Goal: Task Accomplishment & Management: Use online tool/utility

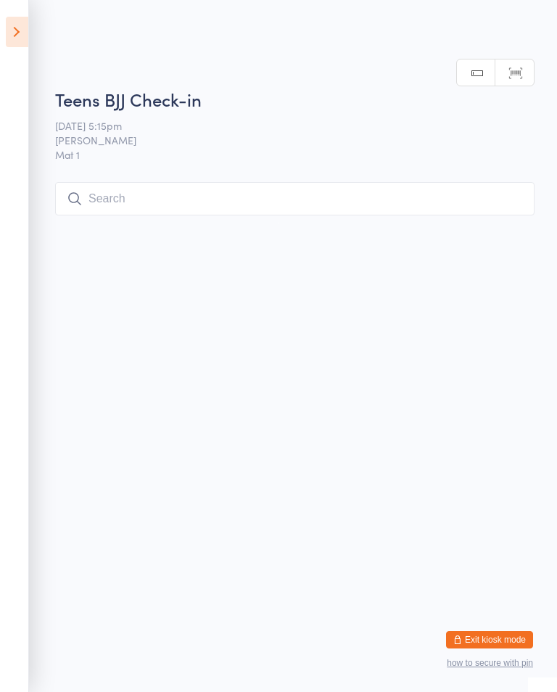
click at [22, 30] on icon at bounding box center [17, 32] width 23 height 30
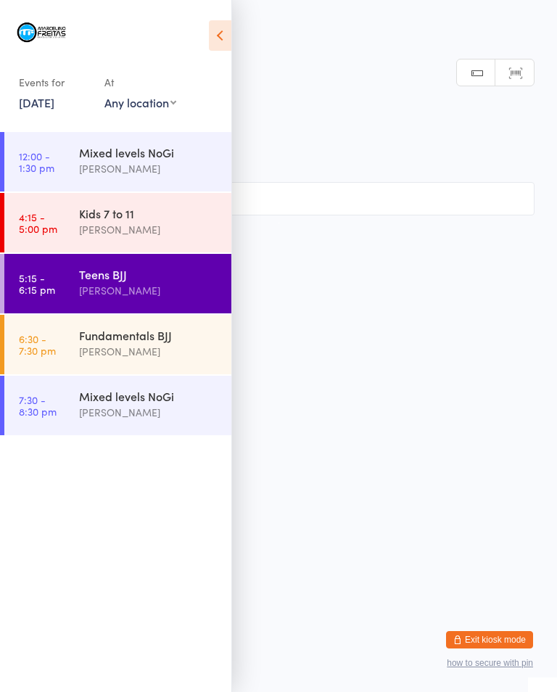
click at [125, 345] on div "[PERSON_NAME]" at bounding box center [149, 351] width 140 height 17
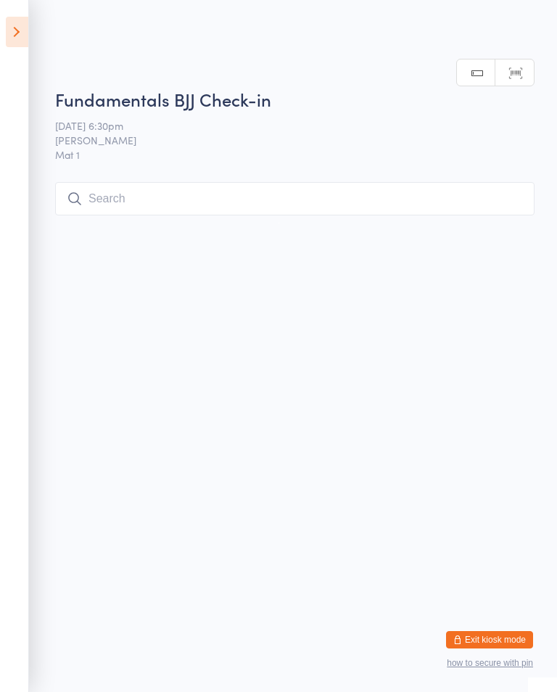
click at [308, 192] on input "search" at bounding box center [295, 198] width 480 height 33
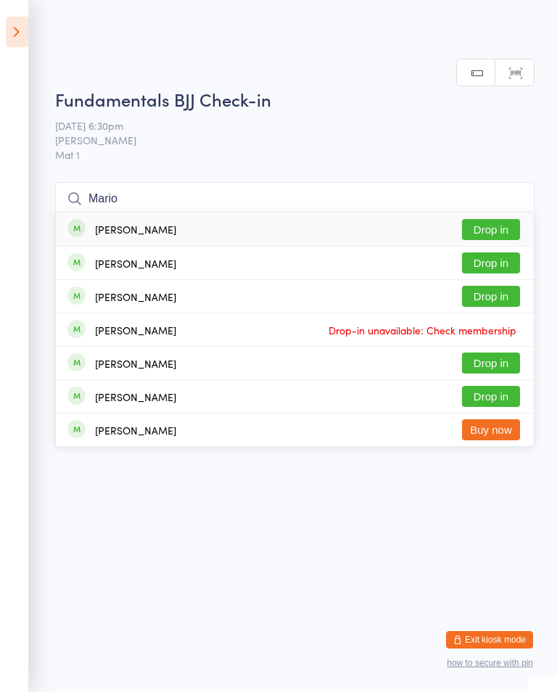
type input "Mario"
click at [487, 219] on button "Drop in" at bounding box center [491, 229] width 58 height 21
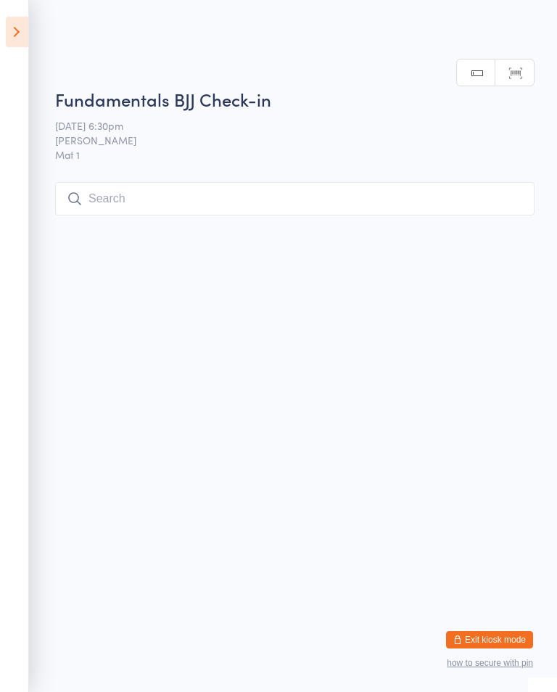
click at [168, 203] on input "search" at bounding box center [295, 198] width 480 height 33
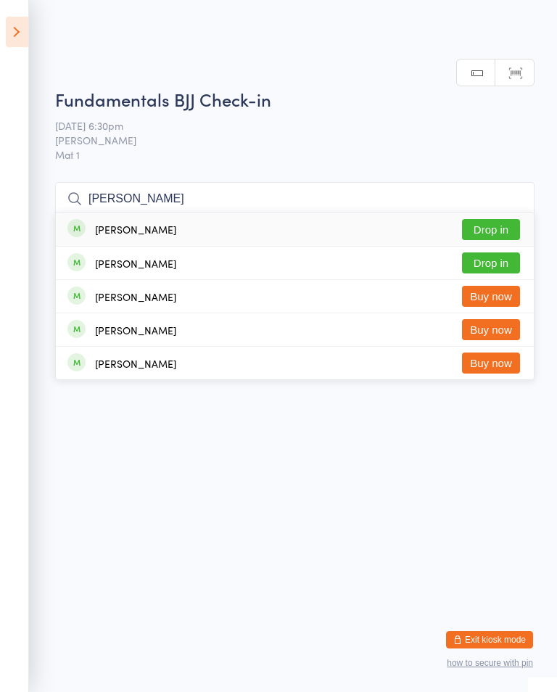
type input "[PERSON_NAME]"
click at [493, 219] on button "Drop in" at bounding box center [491, 229] width 58 height 21
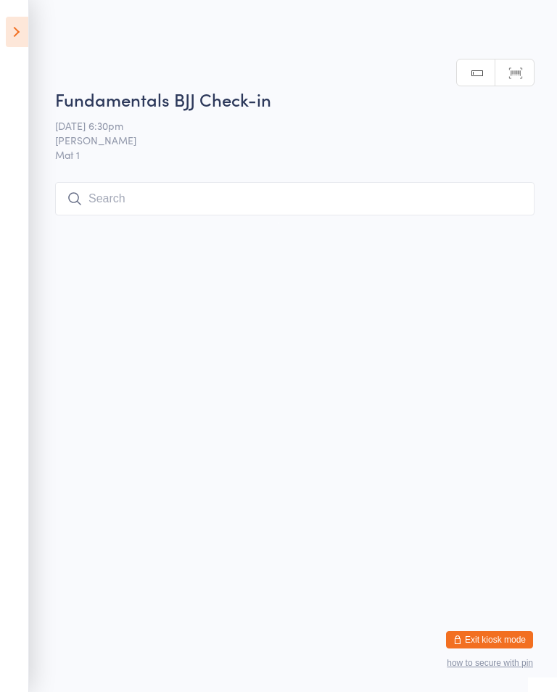
scroll to position [0, 0]
click at [123, 186] on input "search" at bounding box center [295, 198] width 480 height 33
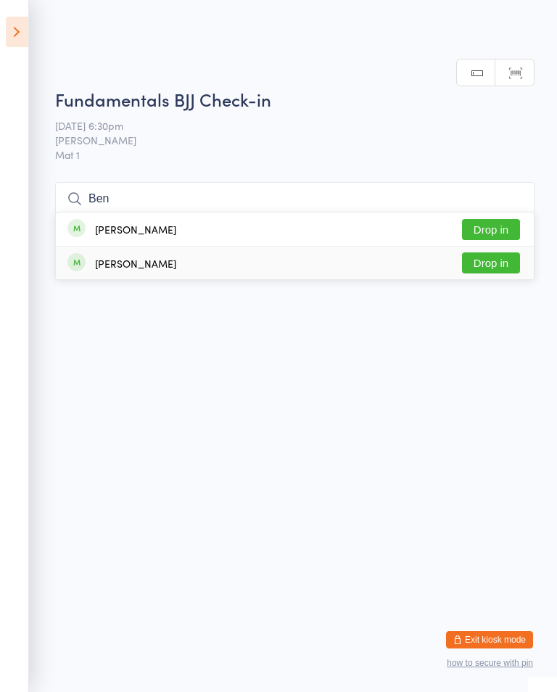
type input "Ben"
click at [475, 253] on button "Drop in" at bounding box center [491, 263] width 58 height 21
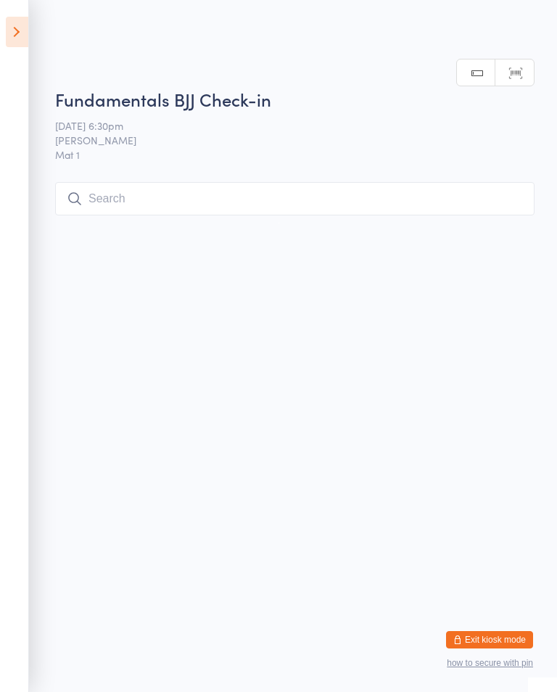
scroll to position [0, 0]
click at [237, 188] on input "search" at bounding box center [295, 198] width 480 height 33
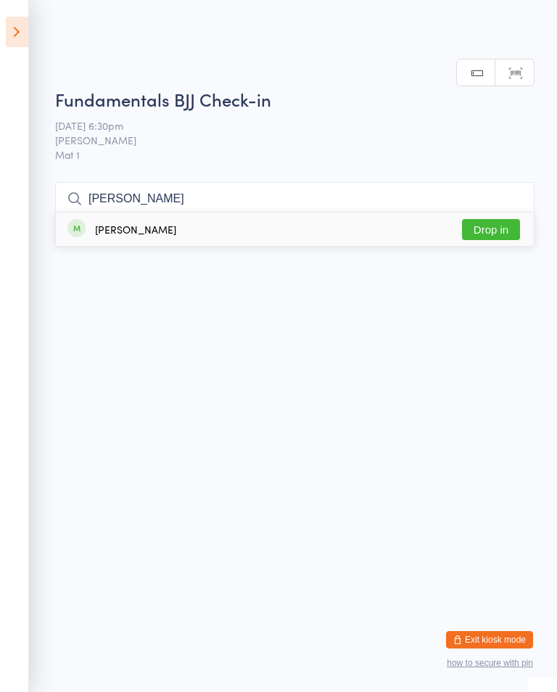
type input "[PERSON_NAME]"
click at [494, 219] on button "Drop in" at bounding box center [491, 229] width 58 height 21
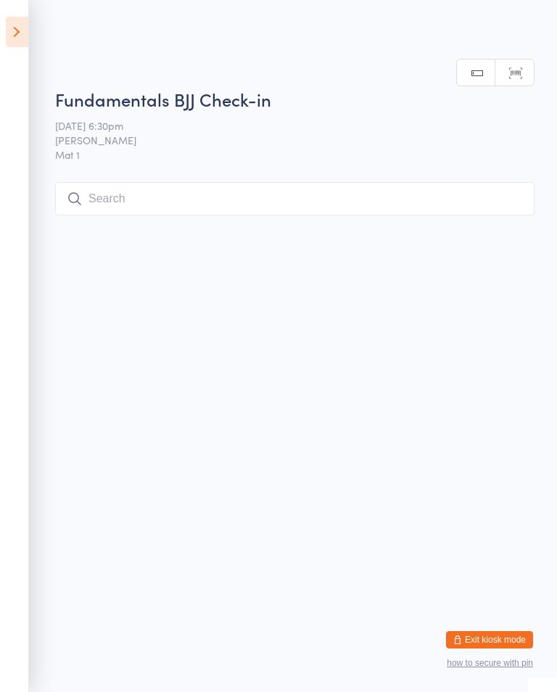
scroll to position [0, 0]
click at [353, 197] on input "search" at bounding box center [295, 198] width 480 height 33
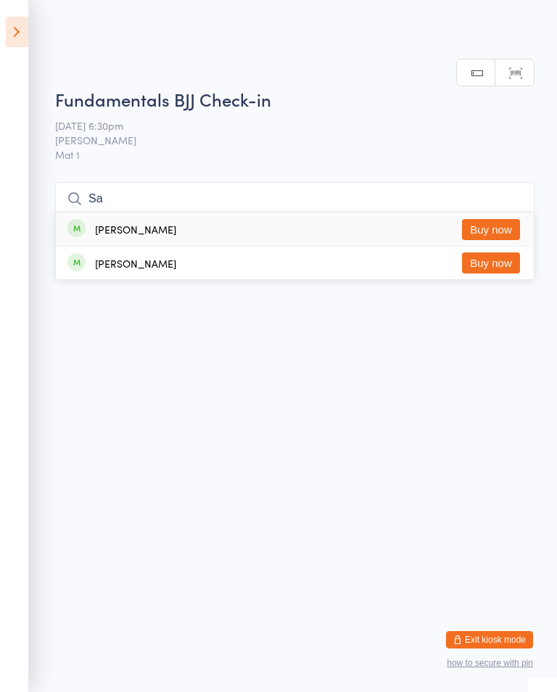
type input "S"
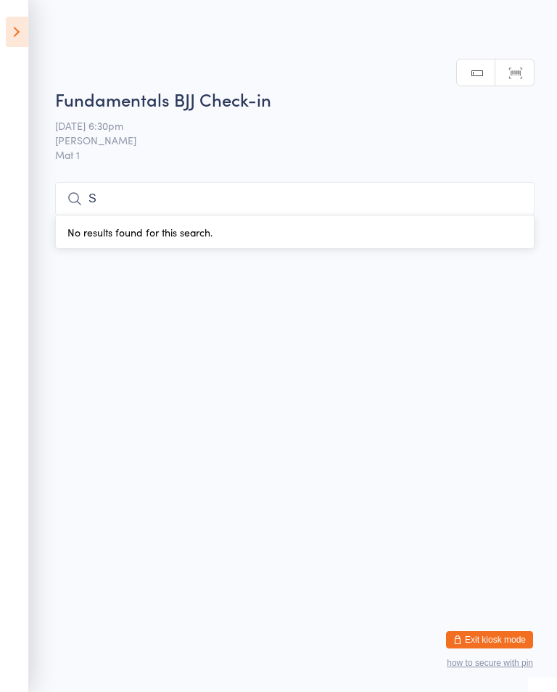
scroll to position [0, 0]
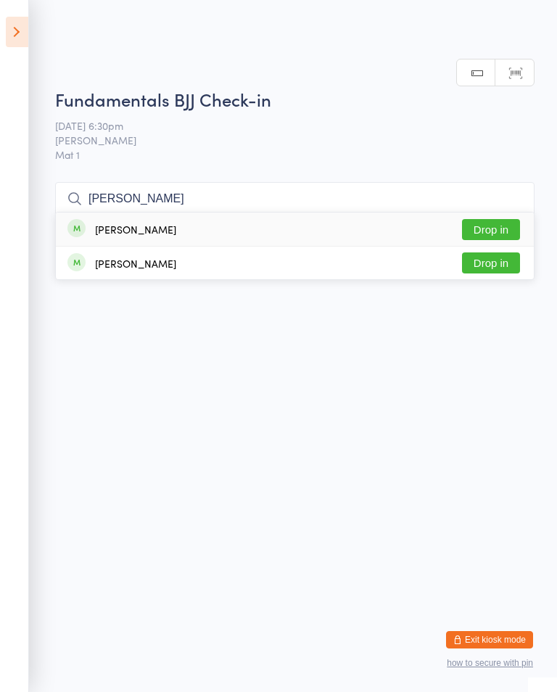
type input "[PERSON_NAME]"
click at [486, 219] on button "Drop in" at bounding box center [491, 229] width 58 height 21
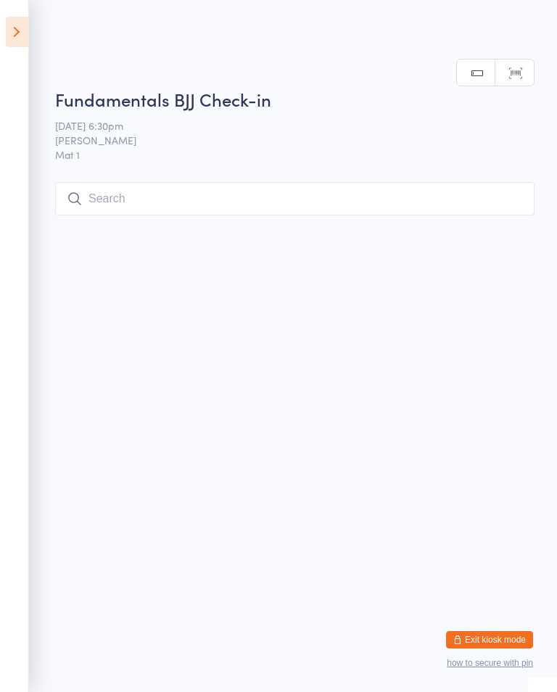
click at [331, 204] on input "search" at bounding box center [295, 198] width 480 height 33
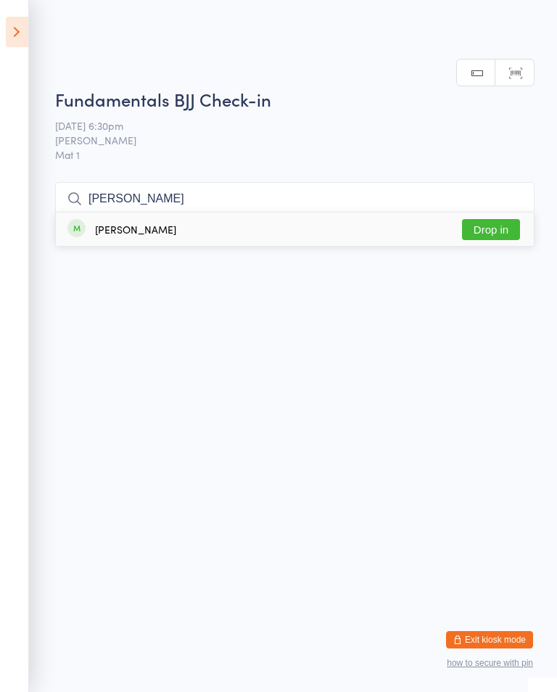
type input "[PERSON_NAME]"
click at [492, 219] on button "Drop in" at bounding box center [491, 229] width 58 height 21
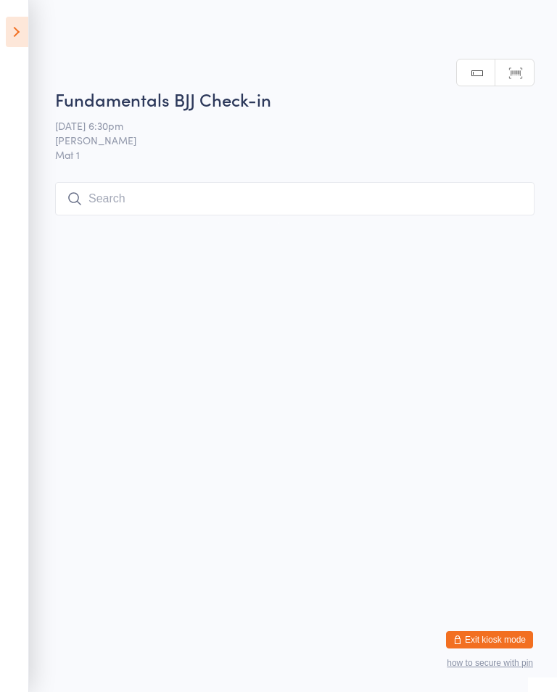
scroll to position [0, 0]
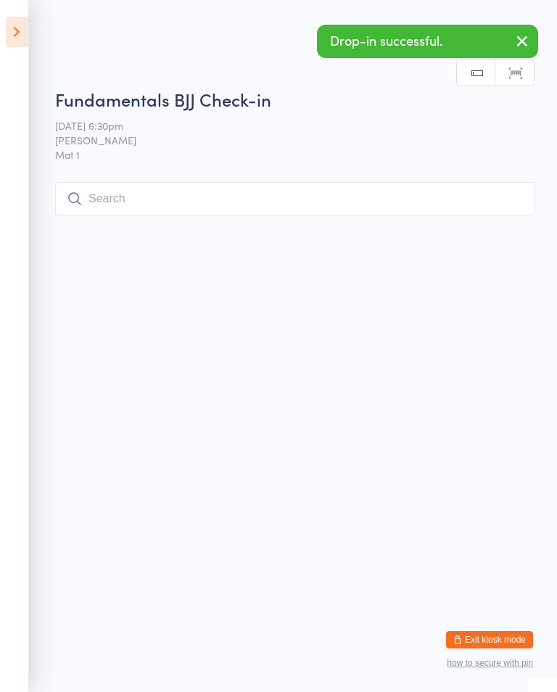
click at [310, 198] on input "search" at bounding box center [295, 198] width 480 height 33
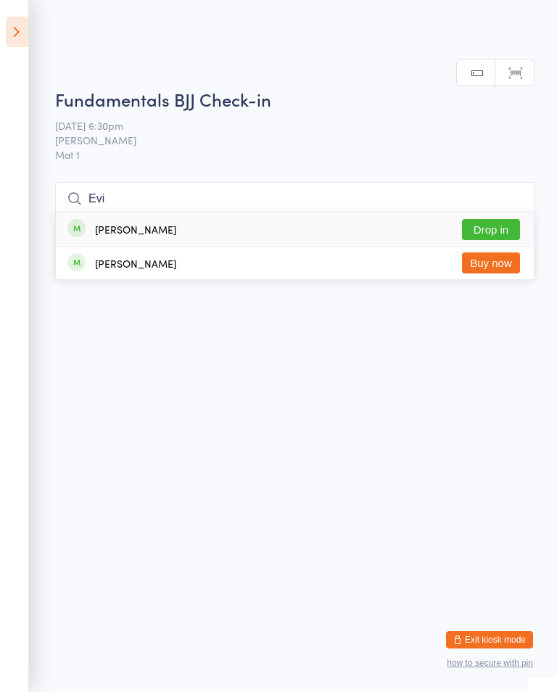
type input "Evi"
click at [502, 213] on div "[PERSON_NAME] Drop in" at bounding box center [295, 229] width 478 height 33
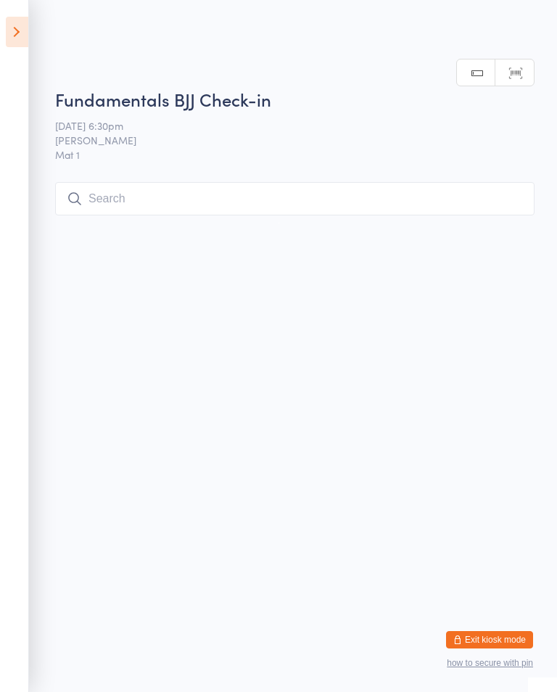
scroll to position [0, 0]
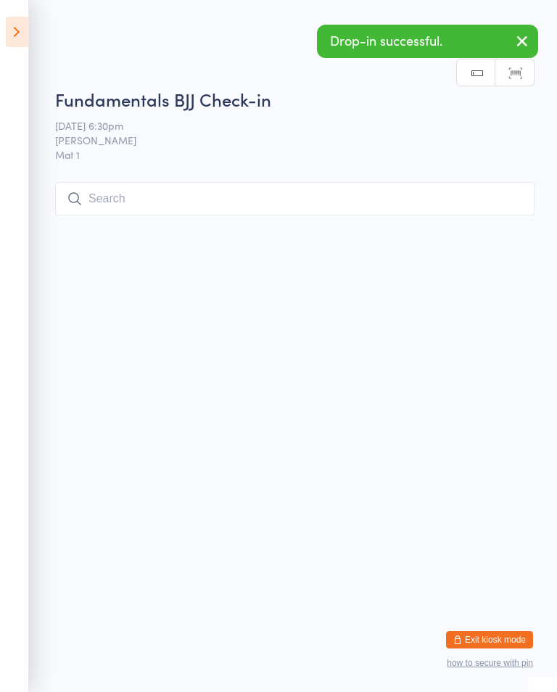
click at [314, 211] on input "search" at bounding box center [295, 198] width 480 height 33
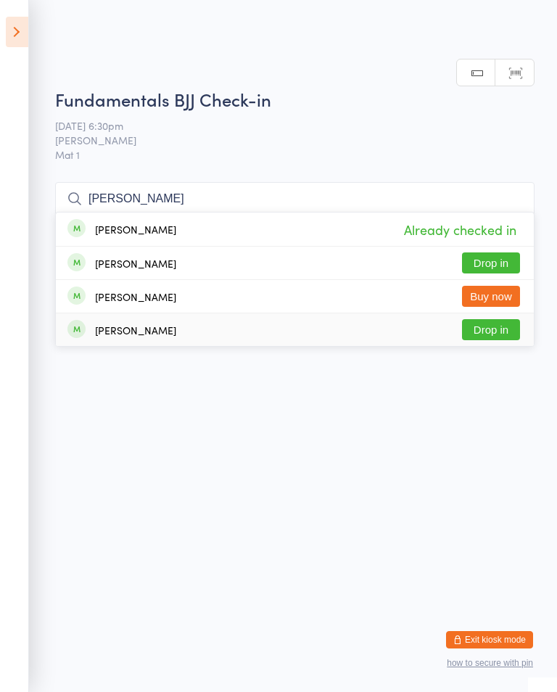
type input "[PERSON_NAME]"
click at [494, 319] on button "Drop in" at bounding box center [491, 329] width 58 height 21
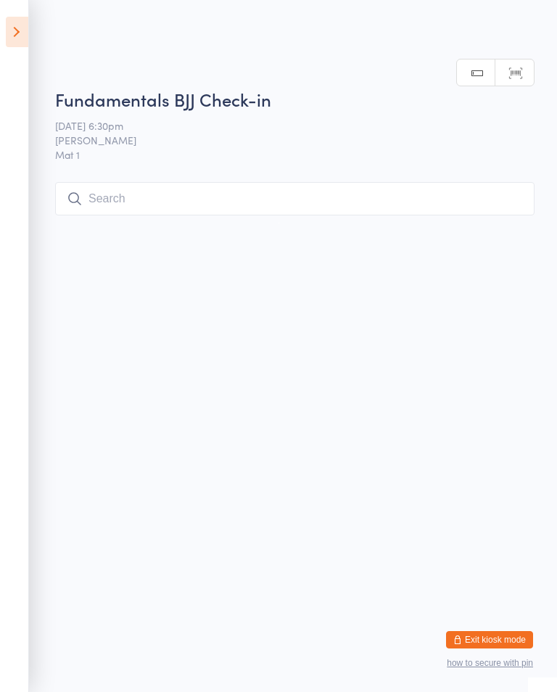
scroll to position [0, 0]
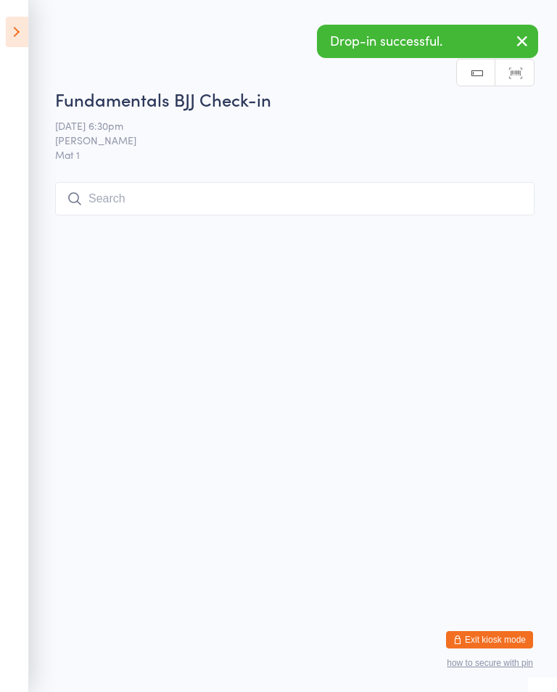
click at [335, 216] on input "search" at bounding box center [295, 198] width 480 height 33
type input "B"
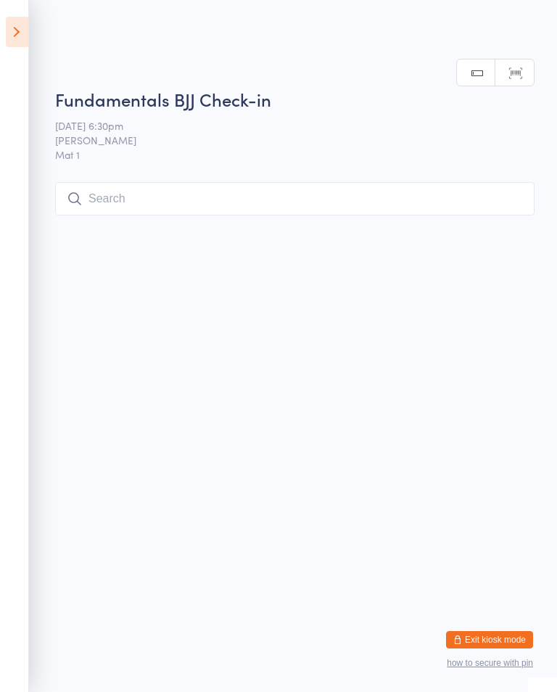
type input "B"
type input "Vie"
click at [507, 219] on button "Drop in" at bounding box center [491, 229] width 58 height 21
click at [273, 186] on input "search" at bounding box center [295, 198] width 480 height 33
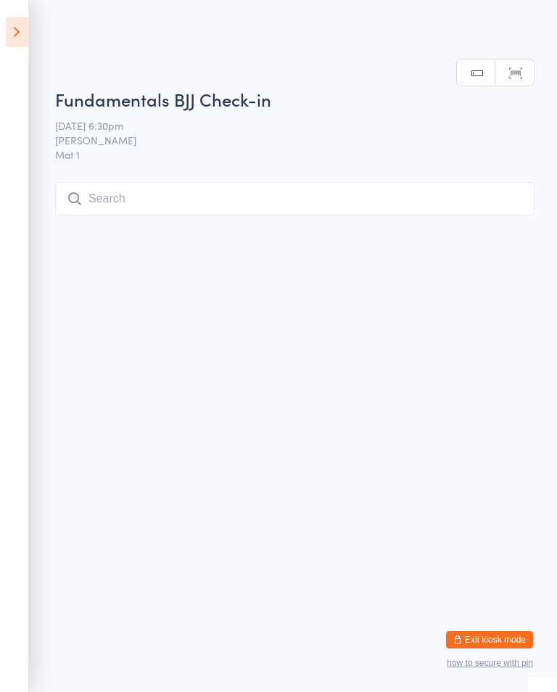
scroll to position [184, 0]
type input "Insaf"
click at [485, 219] on button "Drop in" at bounding box center [491, 229] width 58 height 21
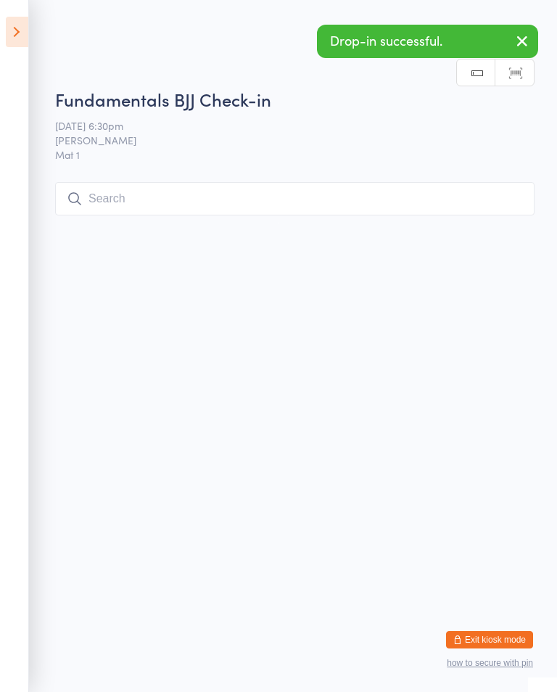
click at [158, 187] on input "search" at bounding box center [295, 198] width 480 height 33
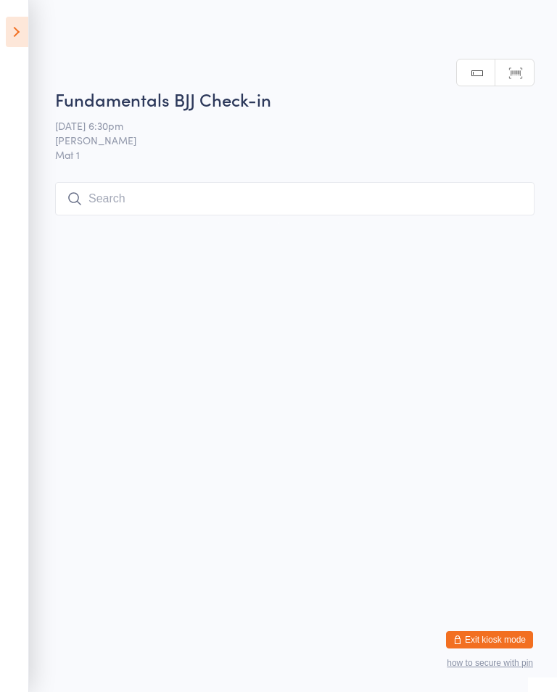
scroll to position [184, 0]
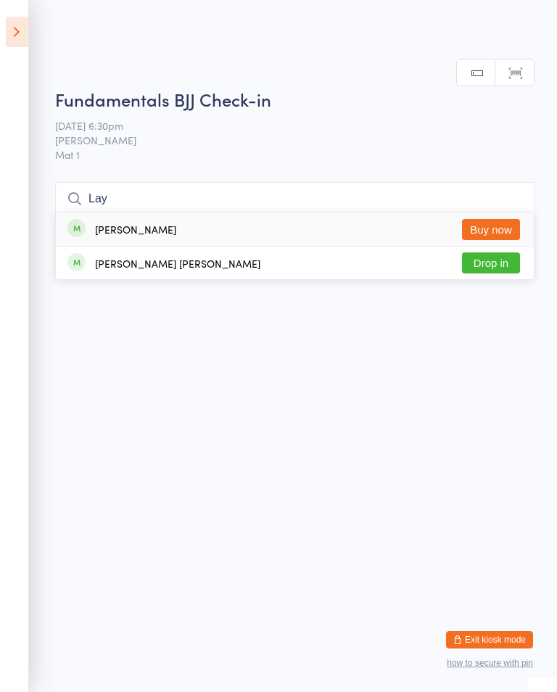
type input "Lay"
click at [121, 258] on div "[PERSON_NAME] [PERSON_NAME]" at bounding box center [177, 264] width 165 height 12
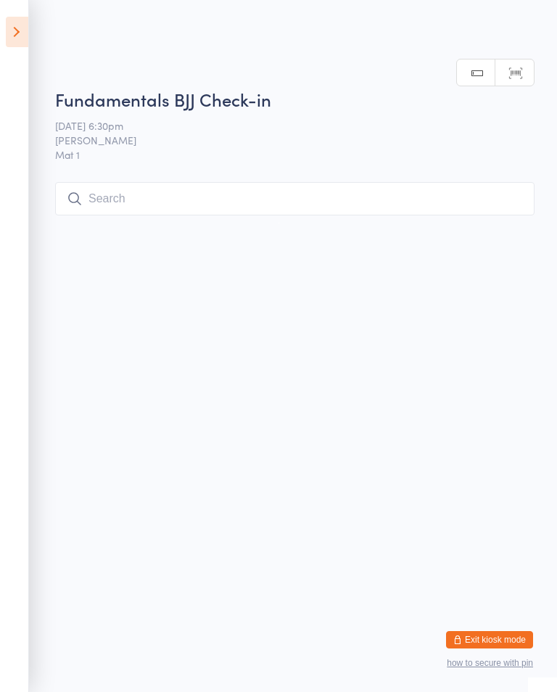
scroll to position [0, 0]
click at [226, 195] on input "search" at bounding box center [295, 198] width 480 height 33
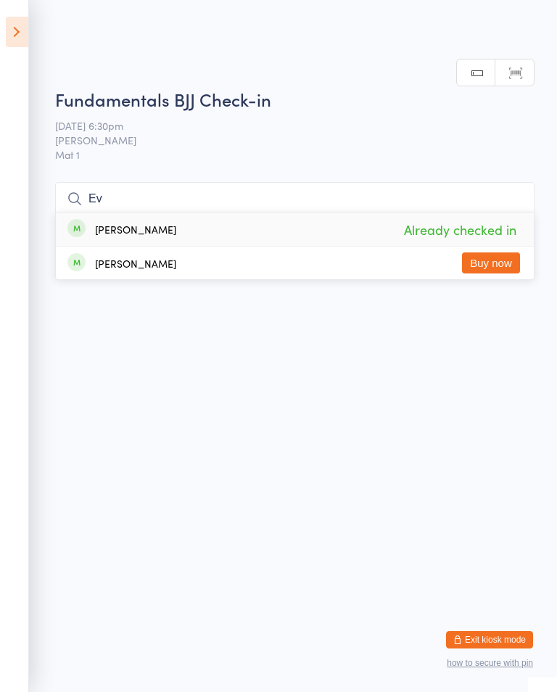
type input "E"
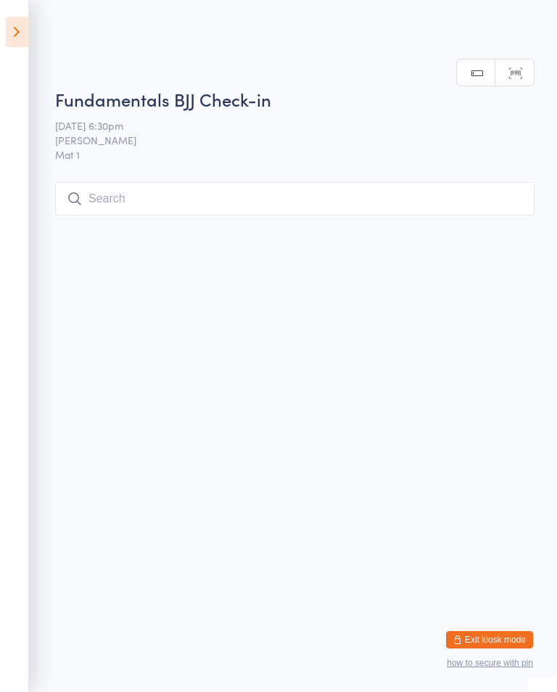
click at [446, 372] on html "You have now entered Kiosk Mode. Members will be able to check themselves in us…" at bounding box center [278, 346] width 557 height 692
